Goal: Find specific page/section: Find specific page/section

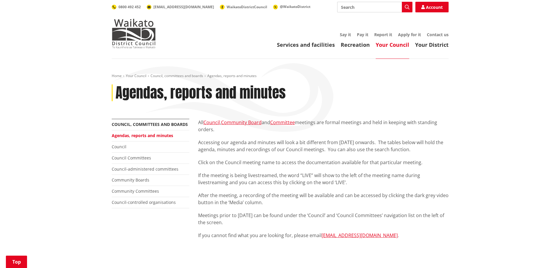
scroll to position [405, 0]
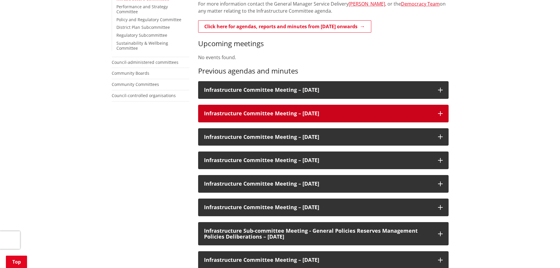
scroll to position [206, 0]
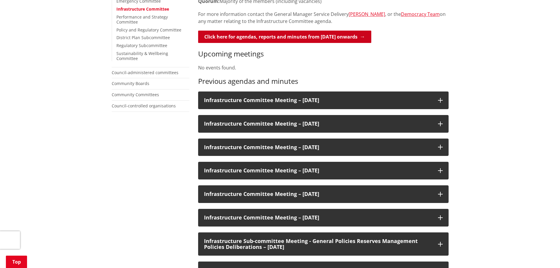
click at [294, 39] on link "Click here for agendas, reports and minutes from May 2024 onwards" at bounding box center [284, 37] width 173 height 12
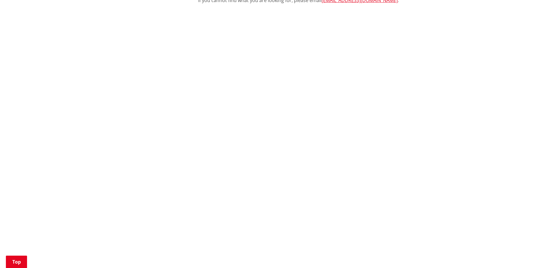
scroll to position [235, 0]
